Goal: Information Seeking & Learning: Compare options

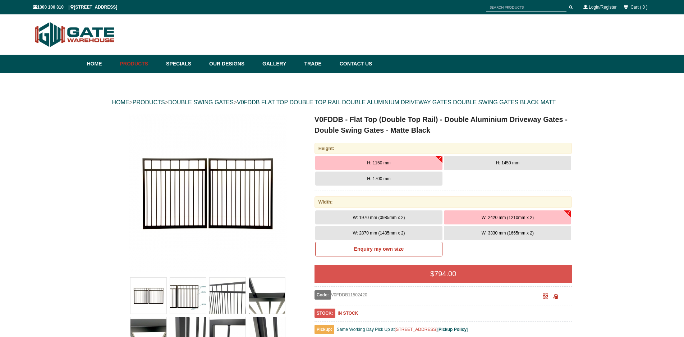
scroll to position [18, 0]
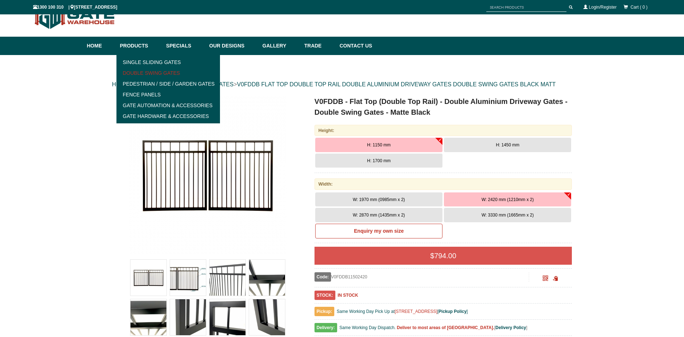
click at [147, 71] on link "Double Swing Gates" at bounding box center [168, 73] width 99 height 11
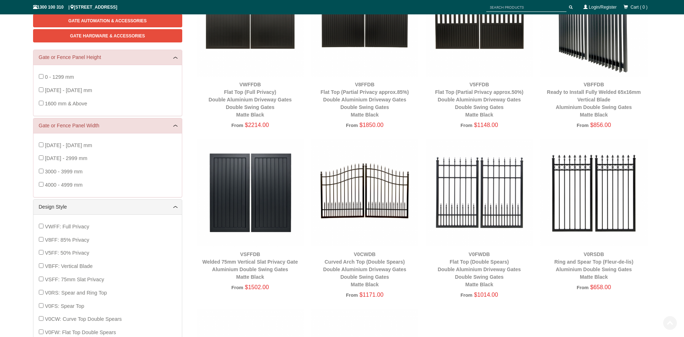
scroll to position [162, 0]
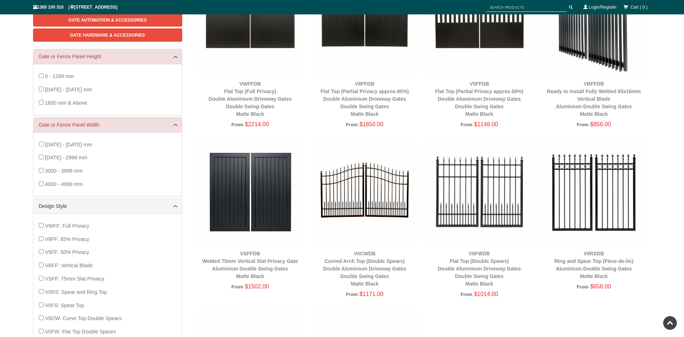
click at [370, 201] on img at bounding box center [364, 191] width 107 height 107
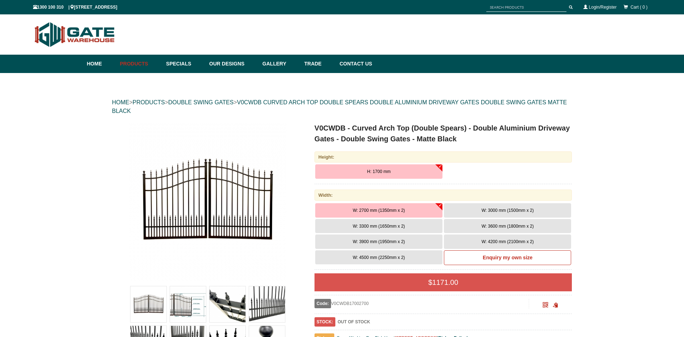
click at [216, 199] on img at bounding box center [208, 201] width 158 height 158
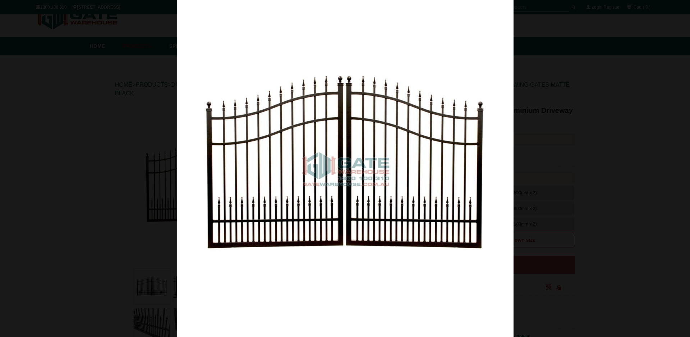
scroll to position [18, 0]
click at [414, 98] on img at bounding box center [345, 168] width 337 height 337
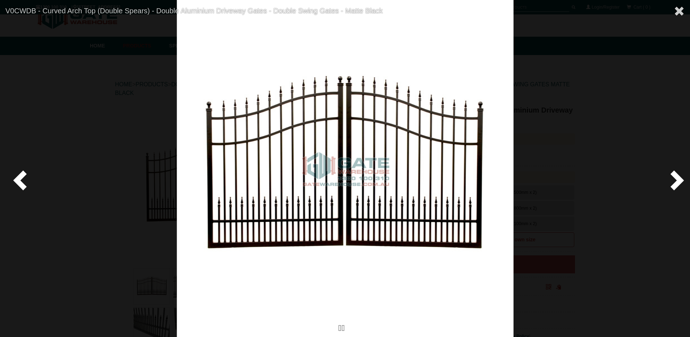
click at [671, 185] on span at bounding box center [675, 180] width 22 height 22
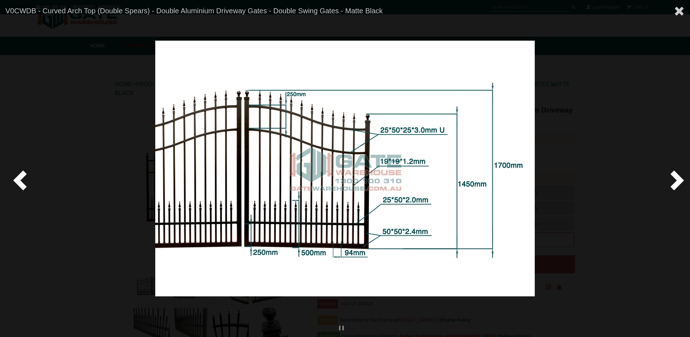
click at [671, 185] on span at bounding box center [675, 180] width 22 height 22
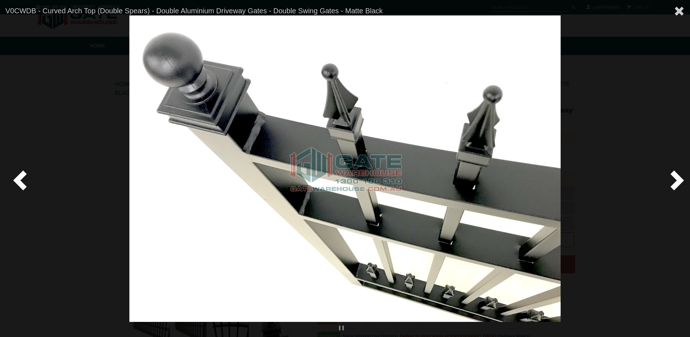
click at [23, 179] on span at bounding box center [22, 180] width 22 height 22
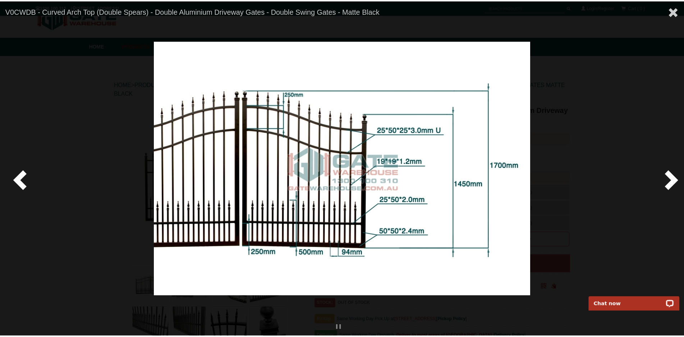
scroll to position [0, 0]
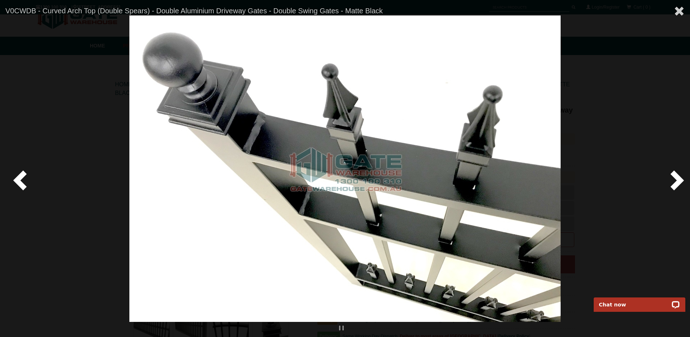
click at [682, 180] on span at bounding box center [675, 180] width 22 height 22
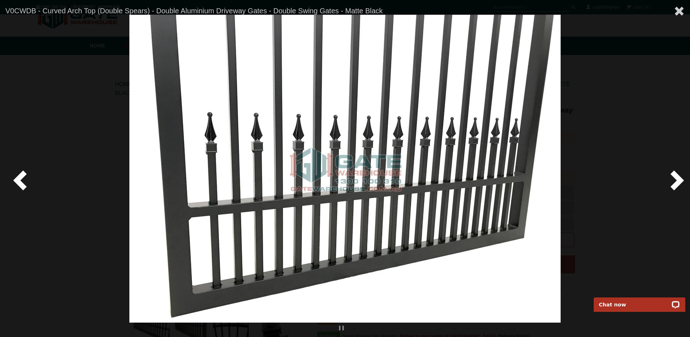
click at [680, 180] on span at bounding box center [675, 180] width 22 height 22
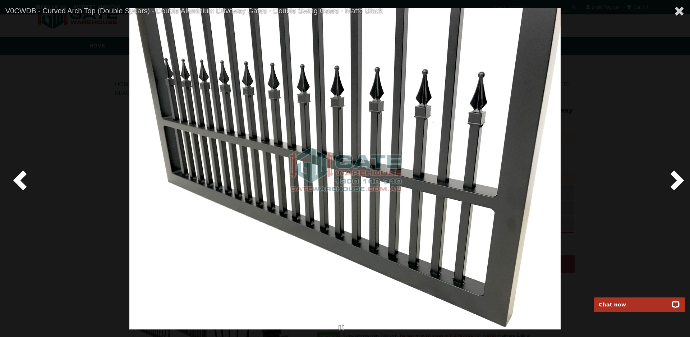
click at [680, 180] on span at bounding box center [675, 180] width 22 height 22
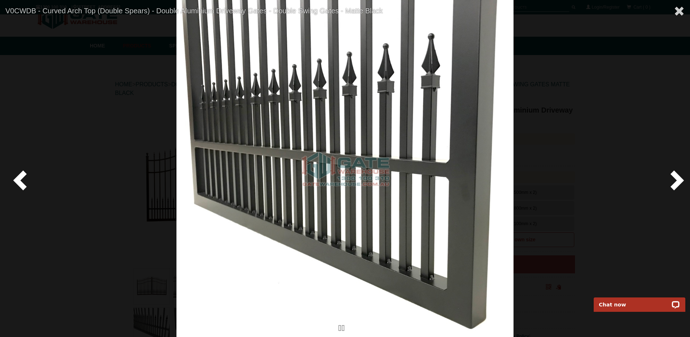
click at [680, 180] on span at bounding box center [675, 180] width 22 height 22
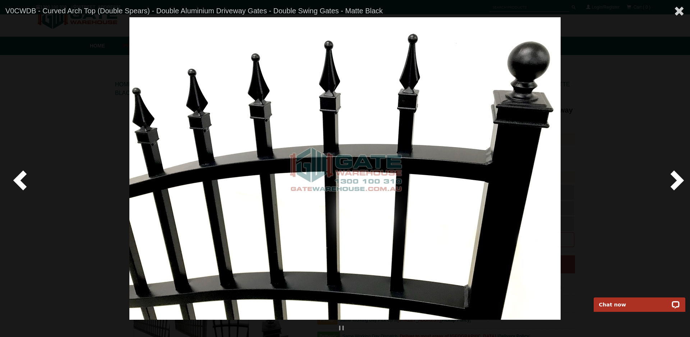
click at [680, 180] on span at bounding box center [675, 180] width 22 height 22
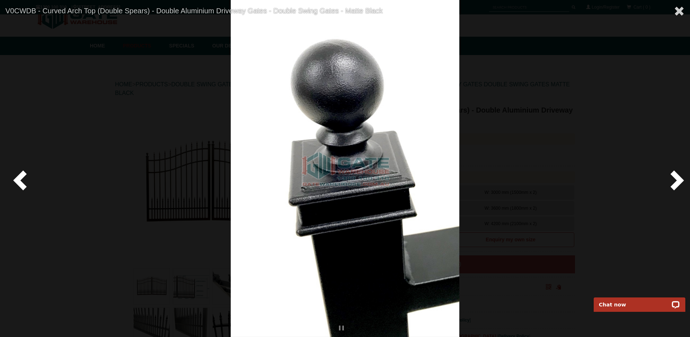
click at [675, 180] on span at bounding box center [675, 180] width 22 height 22
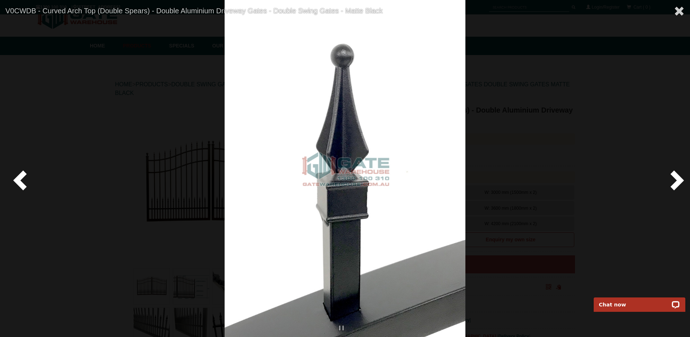
click at [675, 180] on span at bounding box center [675, 180] width 22 height 22
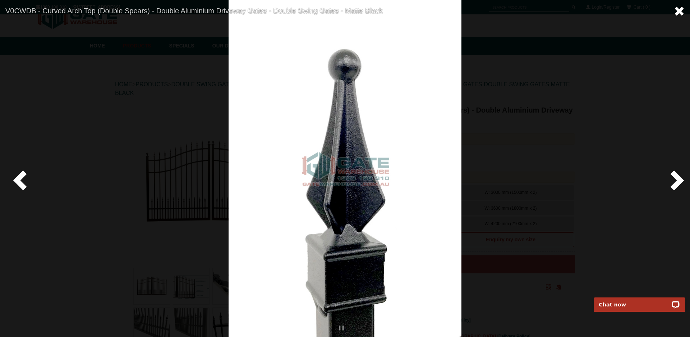
click at [681, 12] on span at bounding box center [678, 11] width 11 height 11
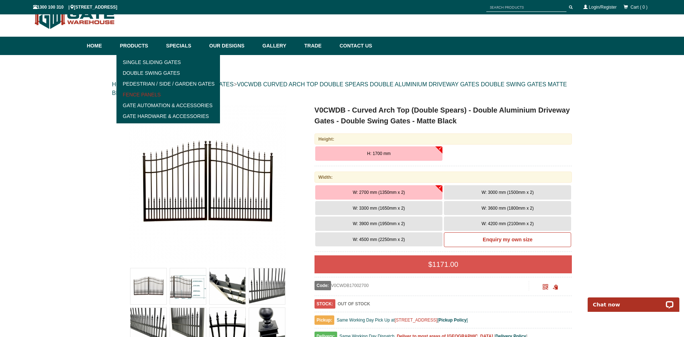
click at [136, 94] on link "Fence Panels" at bounding box center [168, 94] width 99 height 11
